Goal: Task Accomplishment & Management: Manage account settings

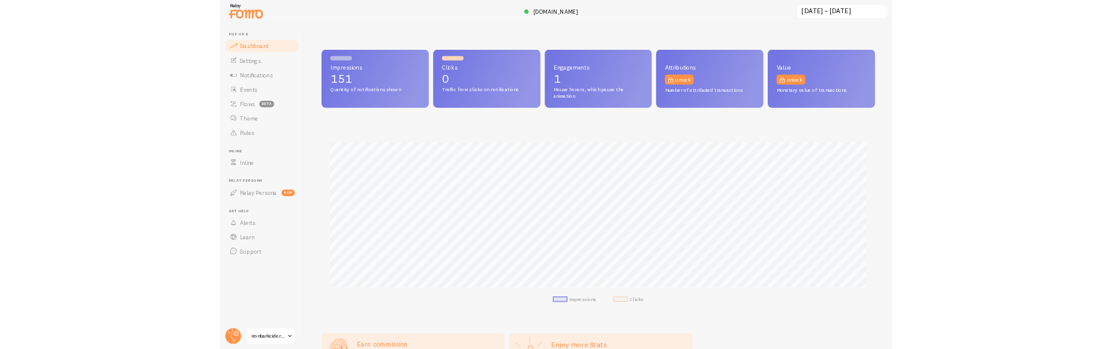
scroll to position [315, 916]
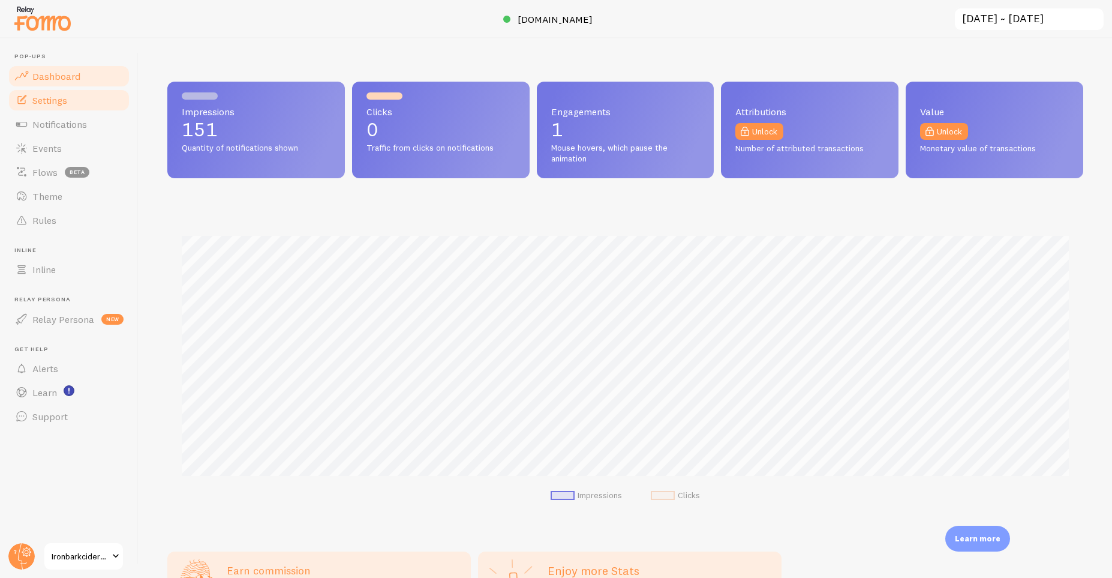
click at [79, 107] on link "Settings" at bounding box center [69, 100] width 124 height 24
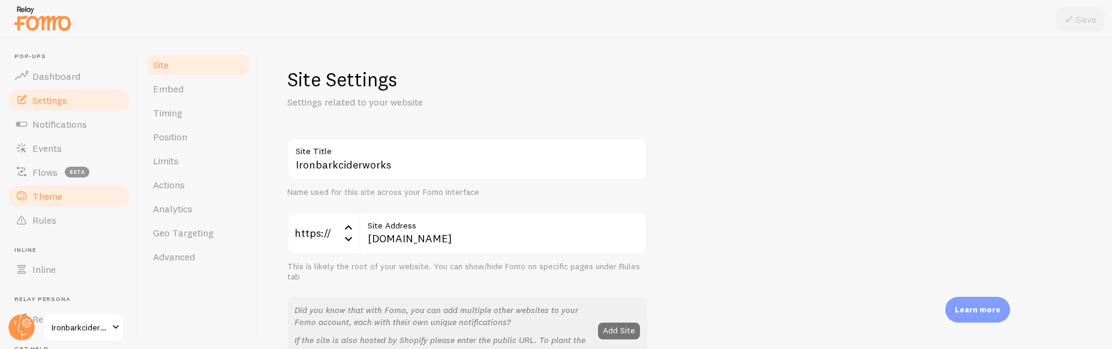
scroll to position [122, 0]
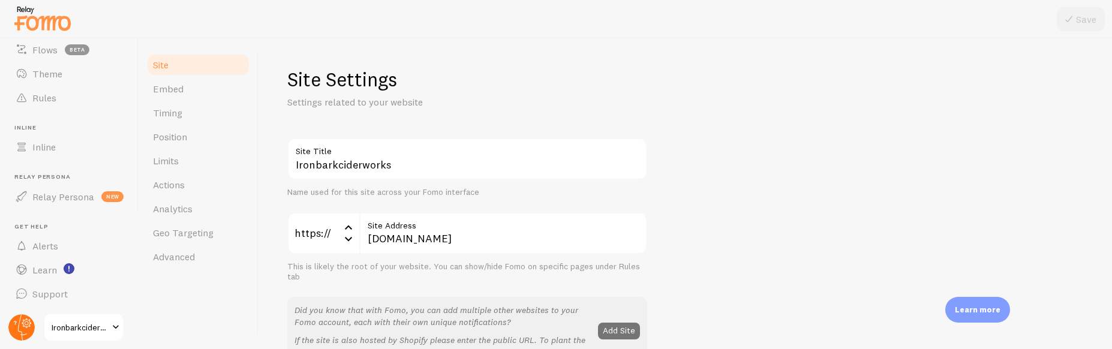
click at [18, 324] on circle at bounding box center [21, 327] width 26 height 26
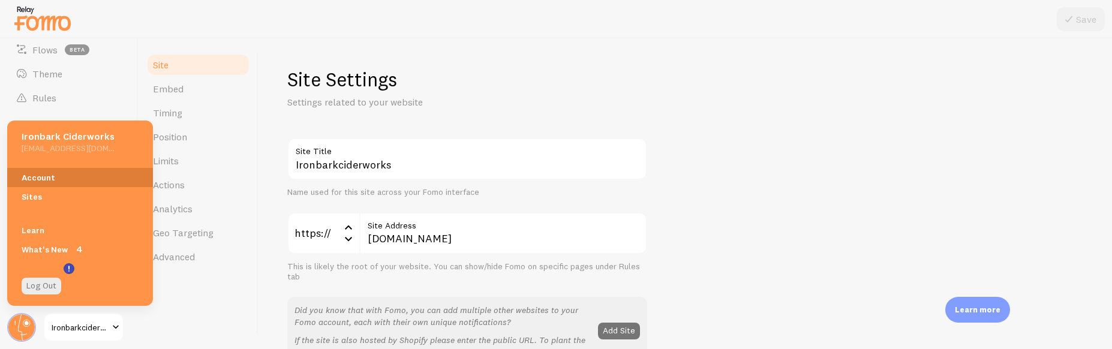
click at [47, 181] on link "Account" at bounding box center [80, 177] width 146 height 19
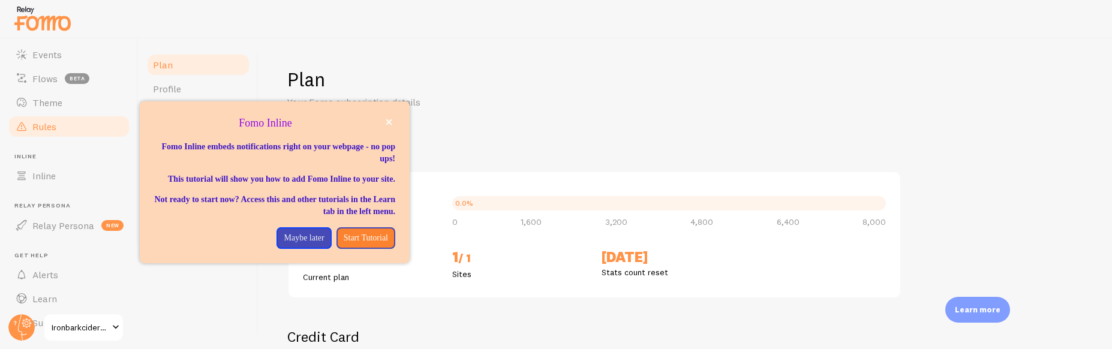
scroll to position [76, 0]
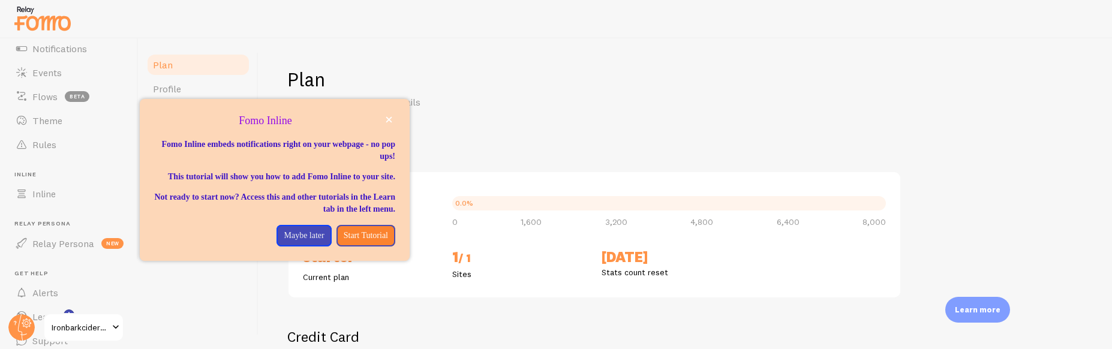
click at [385, 122] on button "close," at bounding box center [389, 119] width 13 height 13
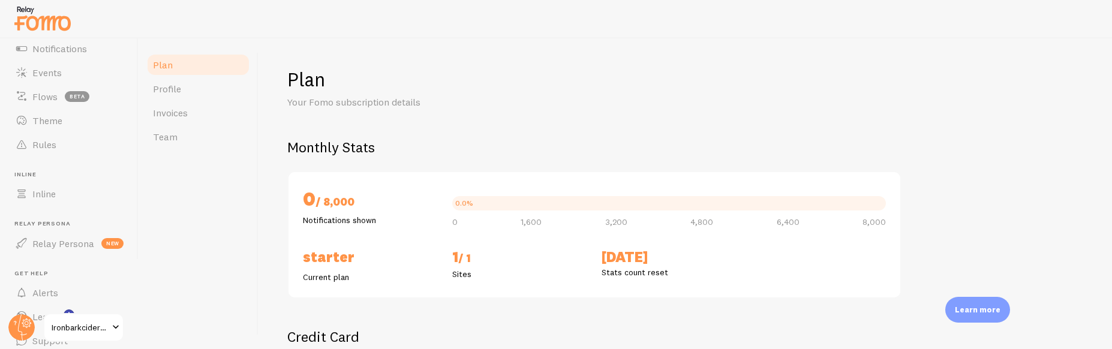
click at [118, 327] on span at bounding box center [116, 327] width 14 height 14
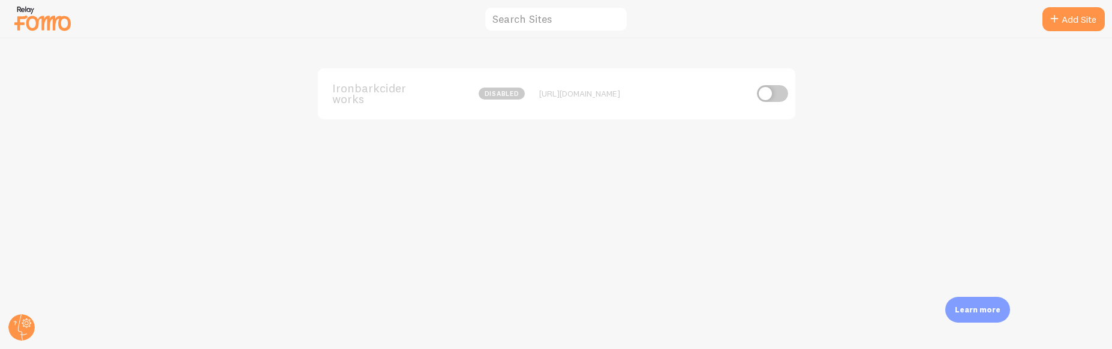
click at [681, 100] on div "Ironbarkciderworks disabled [URL][DOMAIN_NAME]" at bounding box center [557, 93] width 478 height 51
click at [381, 94] on span "Ironbarkciderworks" at bounding box center [380, 94] width 97 height 22
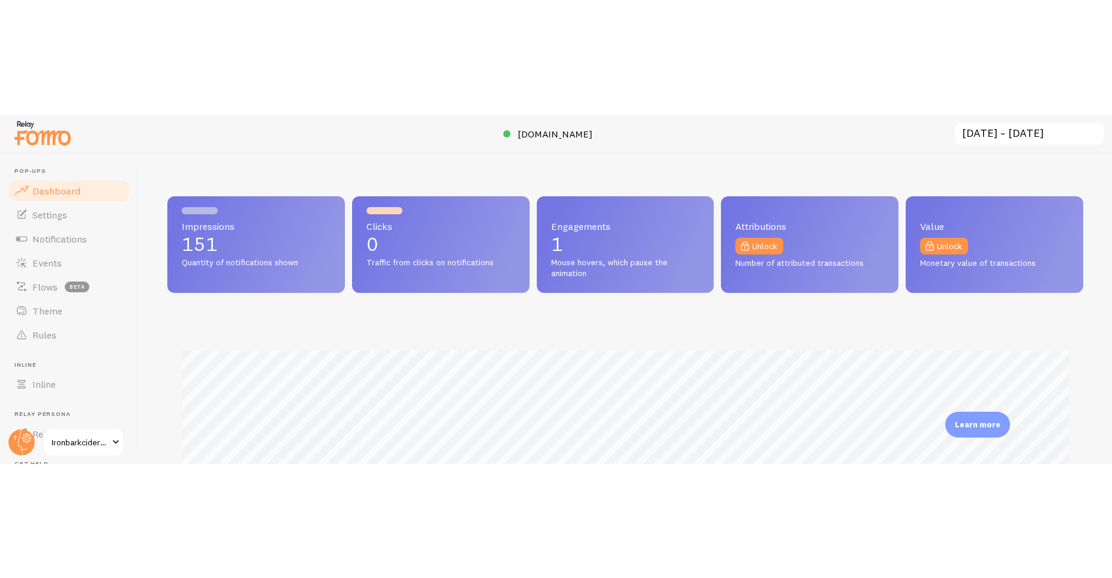
scroll to position [315, 916]
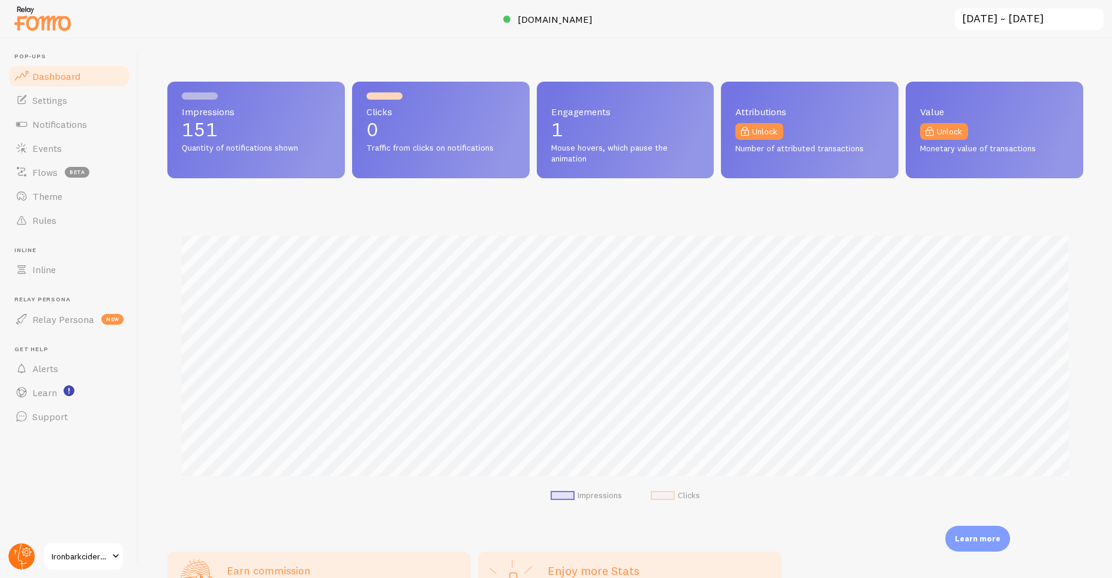
click at [29, 547] on circle at bounding box center [21, 556] width 26 height 26
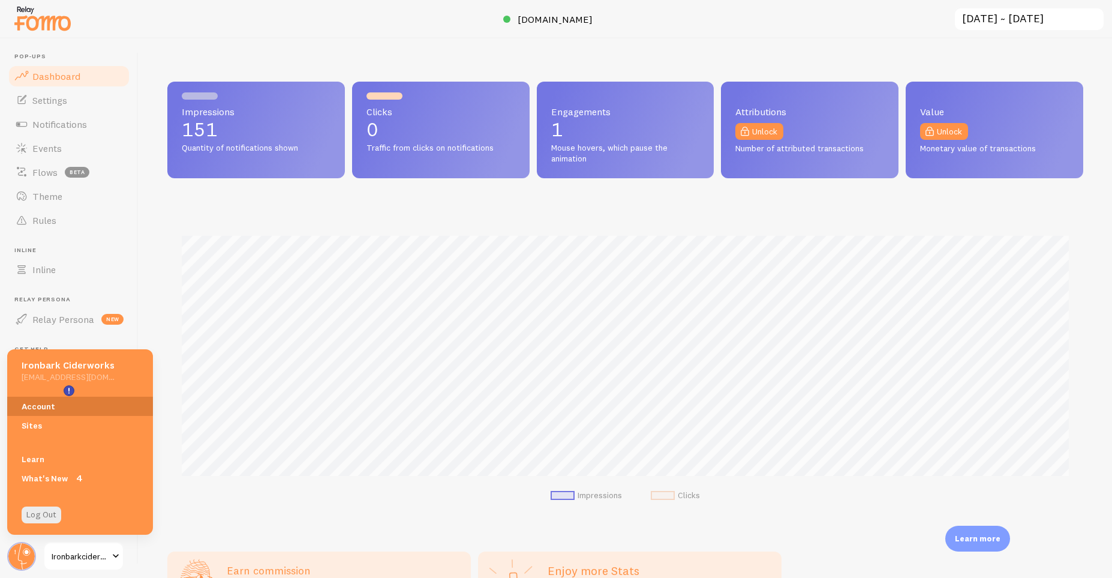
click at [46, 409] on link "Account" at bounding box center [80, 406] width 146 height 19
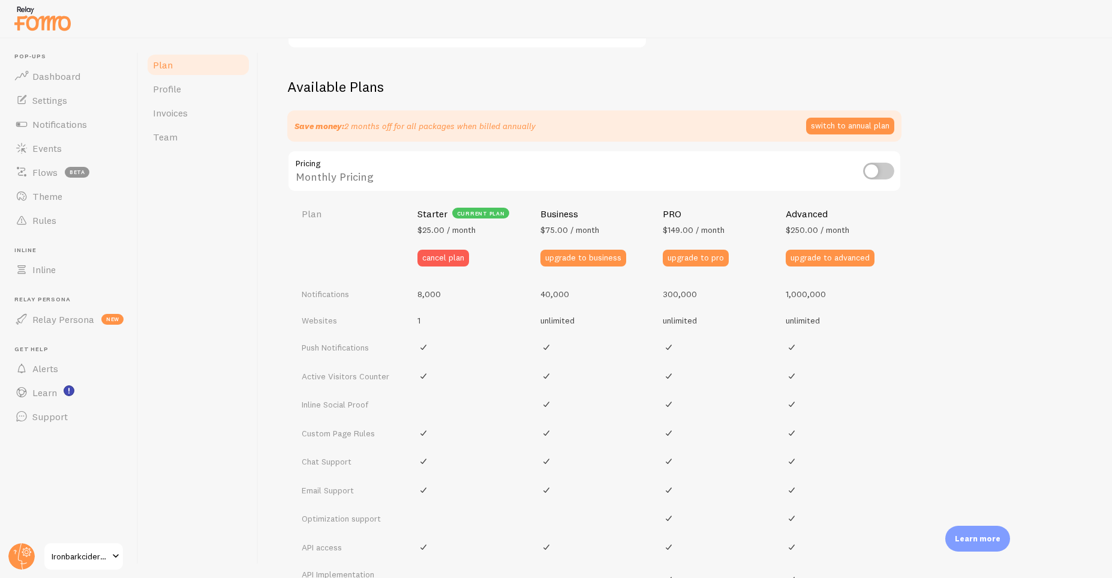
scroll to position [432, 0]
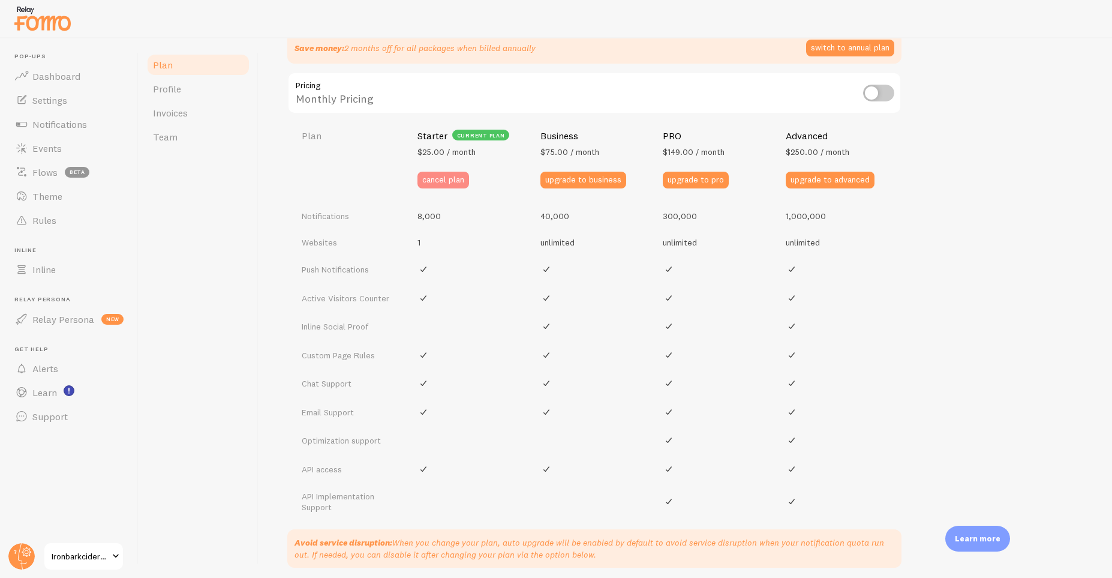
click at [439, 181] on button "cancel plan" at bounding box center [444, 180] width 52 height 17
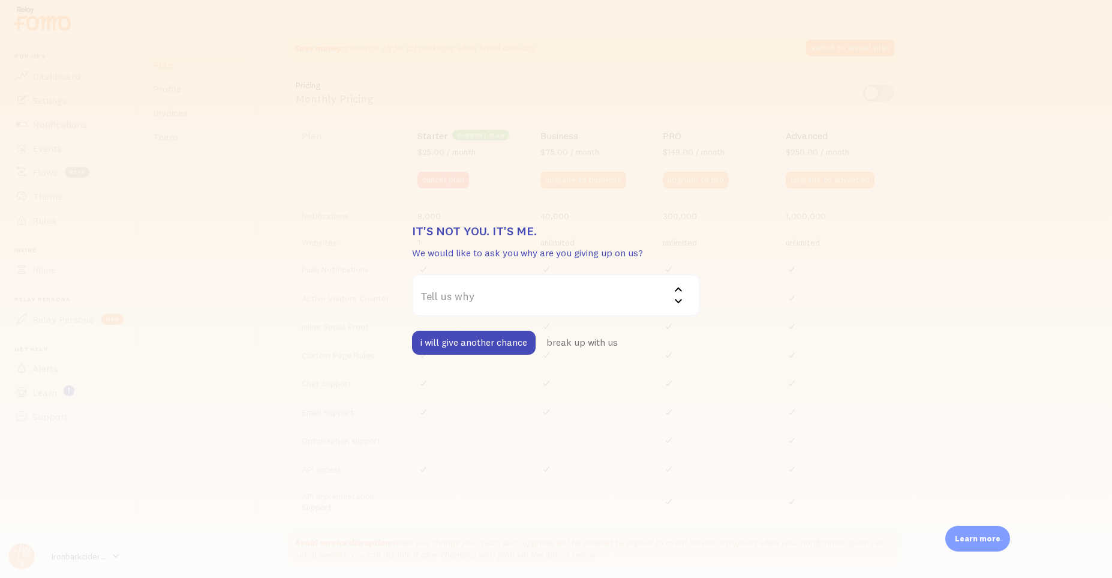
click at [765, 272] on div "It's not you. It's me. We would like to ask you why are you giving up on us? Te…" at bounding box center [556, 289] width 1112 height 578
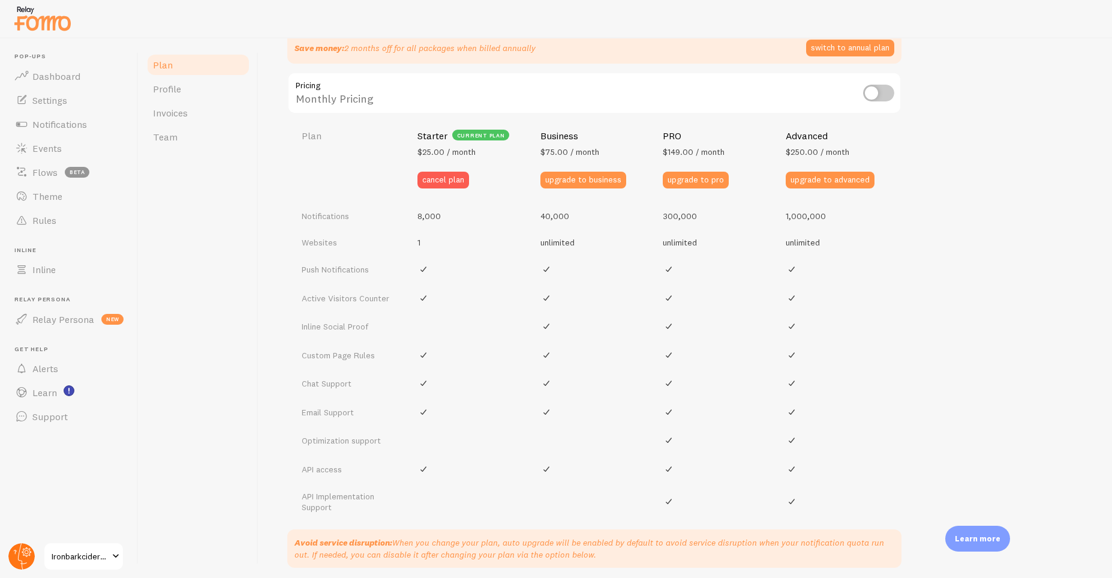
click at [25, 553] on icon at bounding box center [27, 552] width 4 height 4
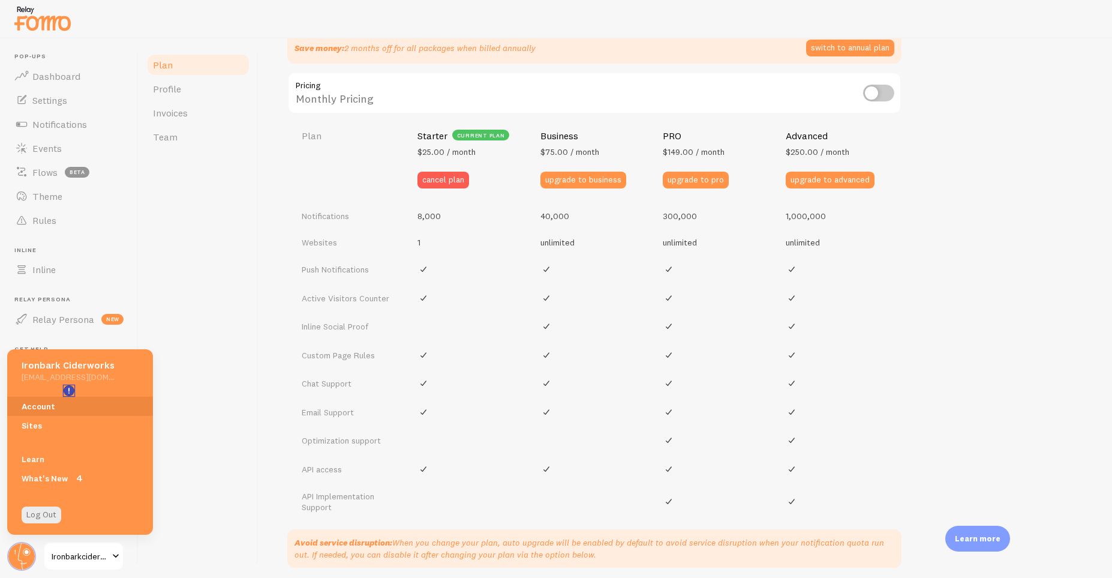
click at [70, 390] on rect "<p>Watch New Feature Tutorials!</p>" at bounding box center [69, 391] width 10 height 10
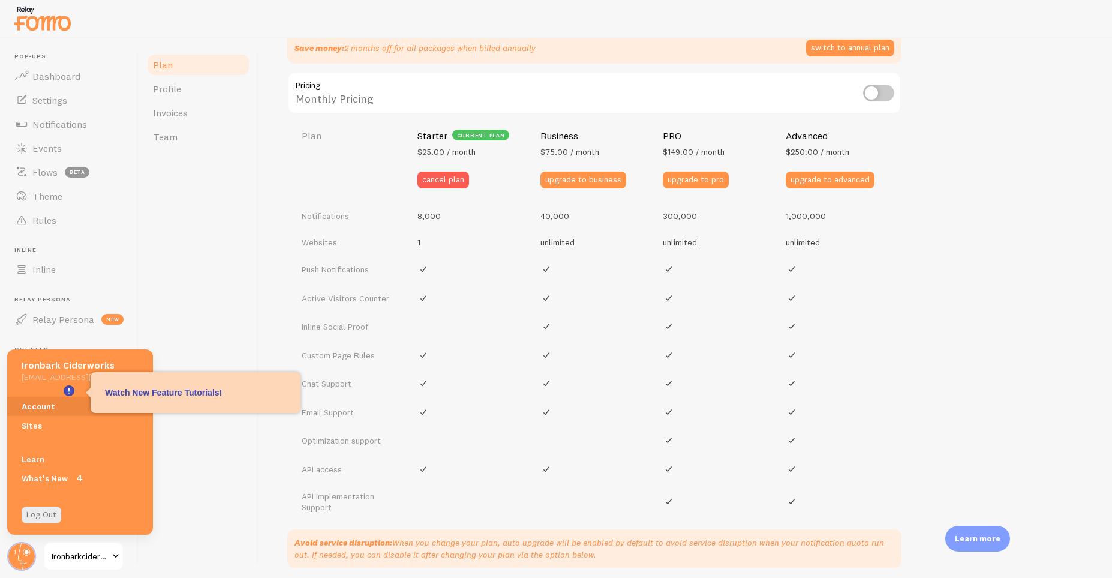
click at [251, 281] on div "Plan Profile Invoices Team" at bounding box center [199, 307] width 120 height 539
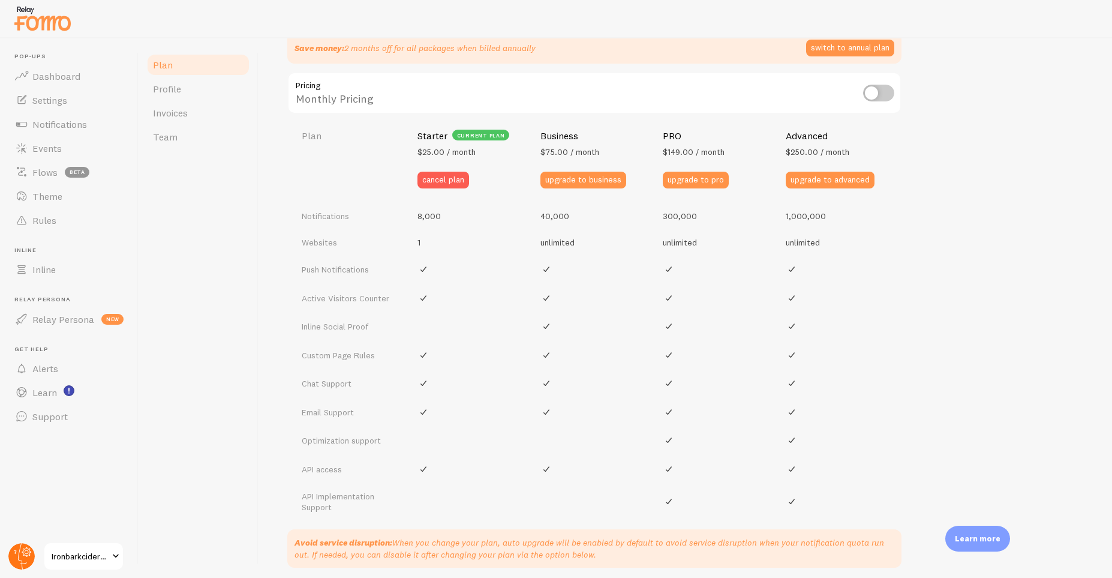
click at [19, 548] on circle at bounding box center [21, 556] width 26 height 26
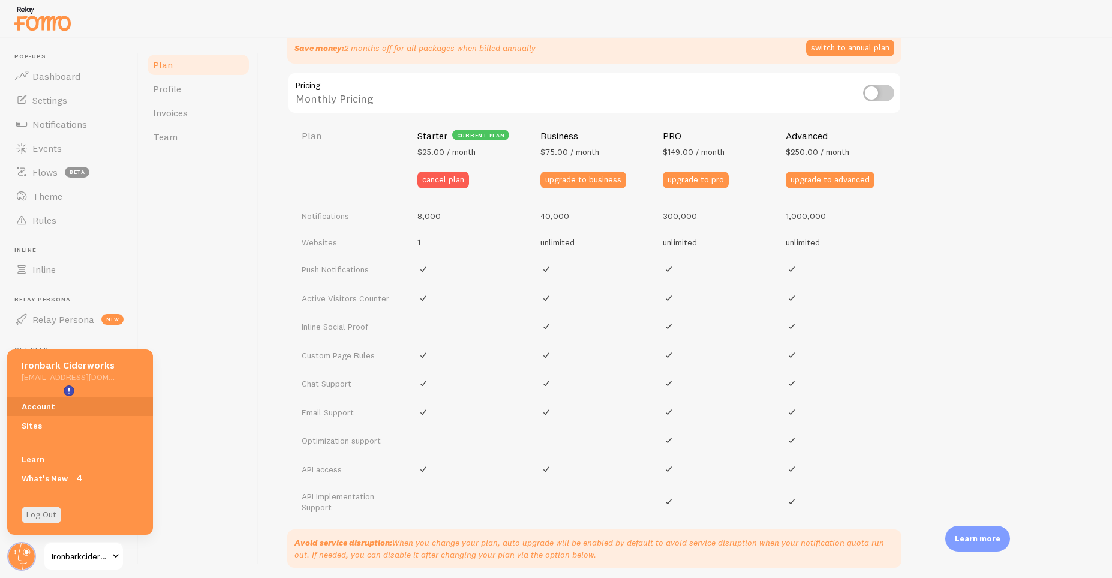
click at [201, 287] on div "Plan Profile Invoices Team" at bounding box center [199, 307] width 120 height 539
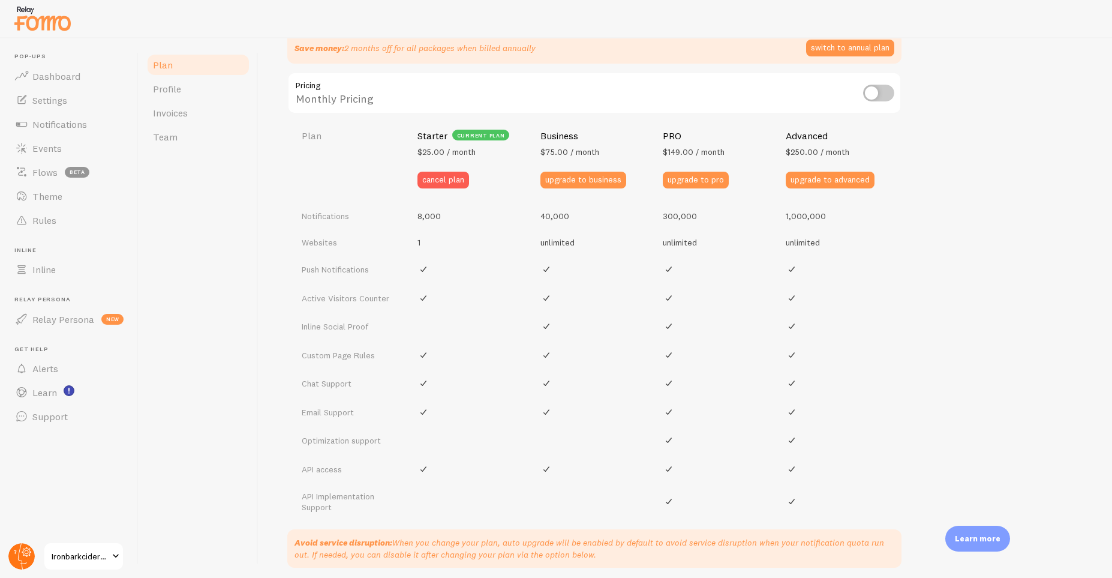
click at [14, 547] on circle at bounding box center [21, 556] width 26 height 26
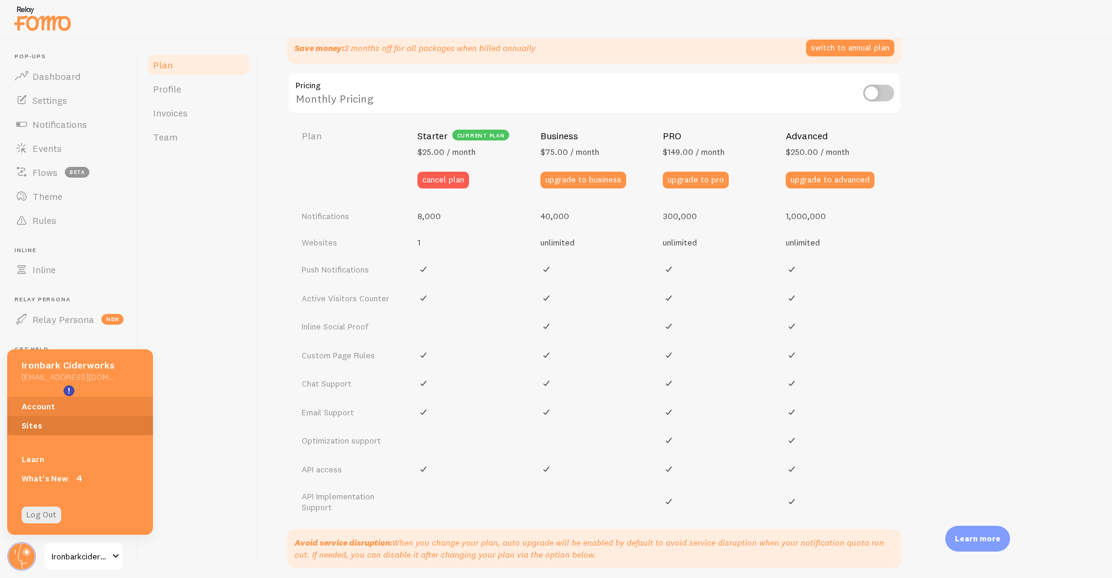
click at [45, 423] on link "Sites" at bounding box center [80, 425] width 146 height 19
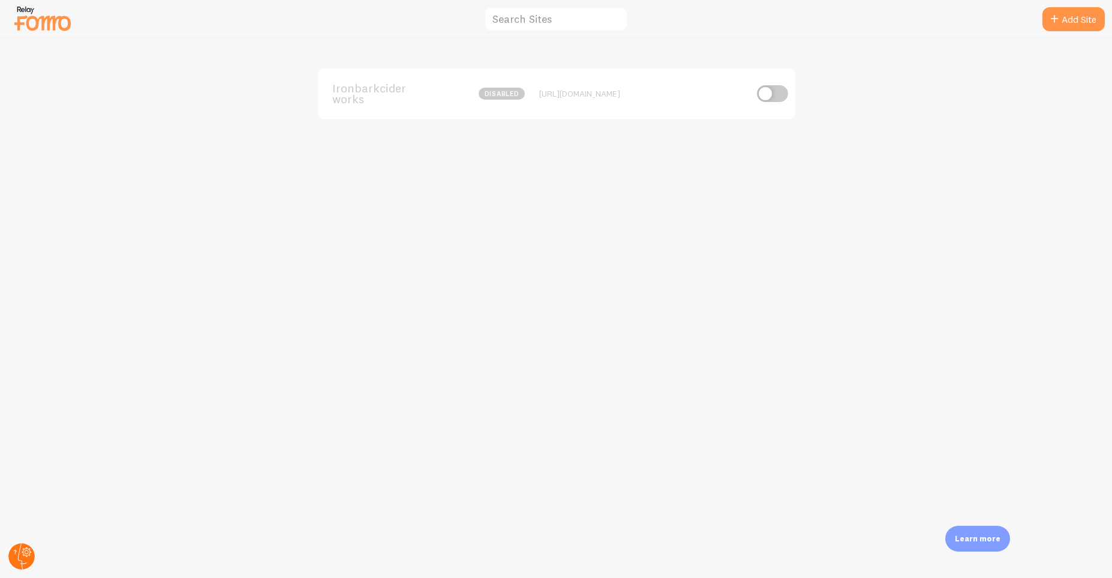
click at [28, 559] on circle at bounding box center [21, 556] width 26 height 26
